Goal: Task Accomplishment & Management: Complete application form

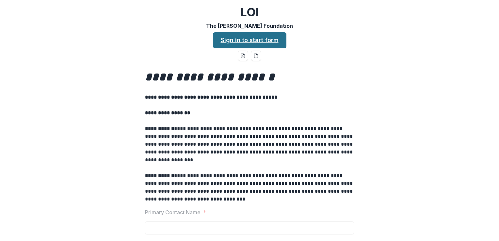
click at [227, 42] on link "Sign in to start form" at bounding box center [249, 40] width 73 height 16
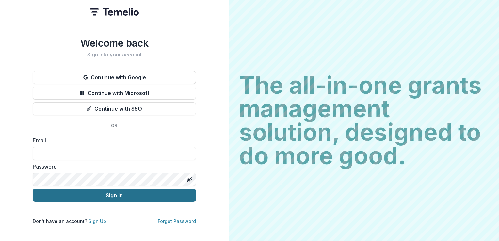
type input "**********"
click at [120, 192] on button "Sign In" at bounding box center [114, 195] width 163 height 13
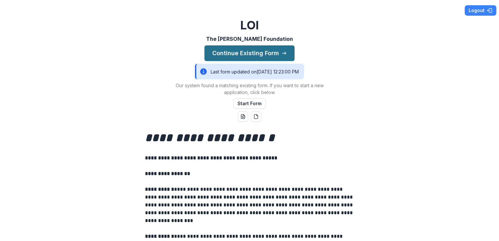
click at [236, 56] on button "Continue Existing Form" at bounding box center [249, 53] width 90 height 16
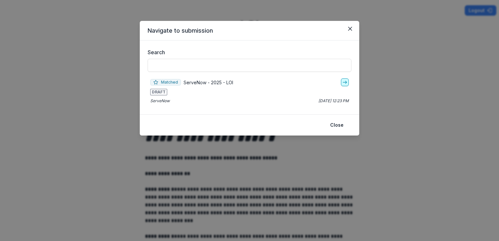
click at [345, 83] on icon "go-to" at bounding box center [344, 82] width 5 height 5
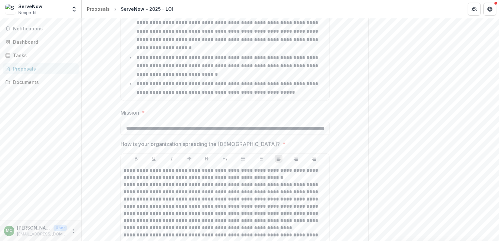
scroll to position [1184, 0]
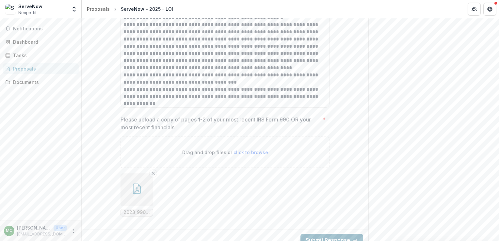
click at [307, 234] on button "Submit Response" at bounding box center [331, 240] width 63 height 13
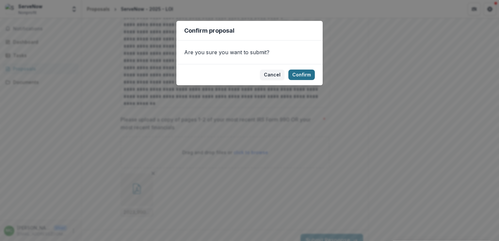
click at [301, 74] on button "Confirm" at bounding box center [301, 75] width 26 height 10
